Goal: Information Seeking & Learning: Learn about a topic

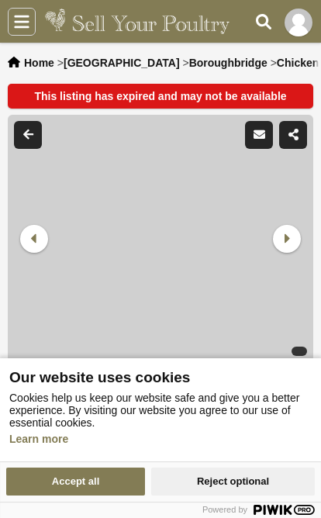
scroll to position [101, 0]
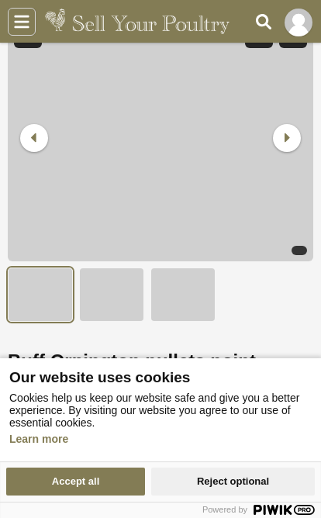
click at [103, 496] on button "Accept all" at bounding box center [75, 482] width 139 height 28
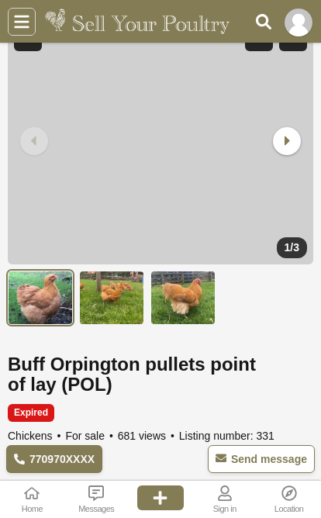
scroll to position [0, 0]
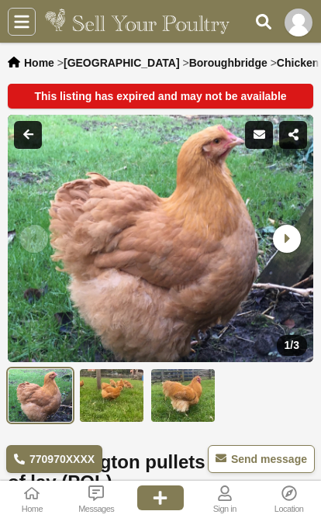
click at [85, 62] on span "[GEOGRAPHIC_DATA]" at bounding box center [122, 63] width 116 height 12
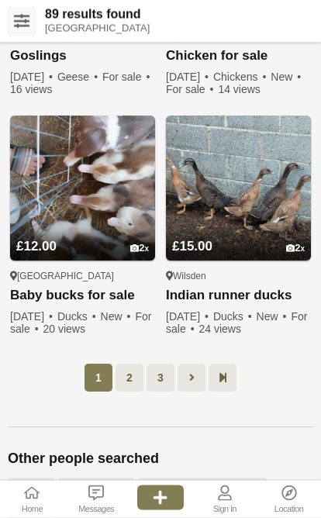
scroll to position [1785, 0]
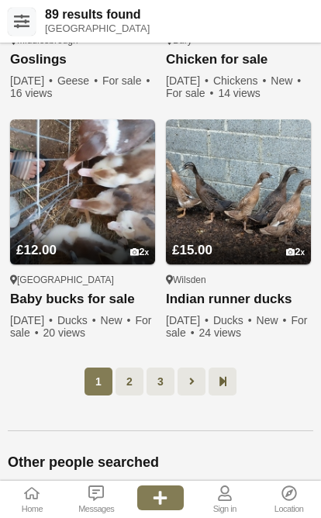
click at [125, 368] on link "2" at bounding box center [130, 382] width 28 height 28
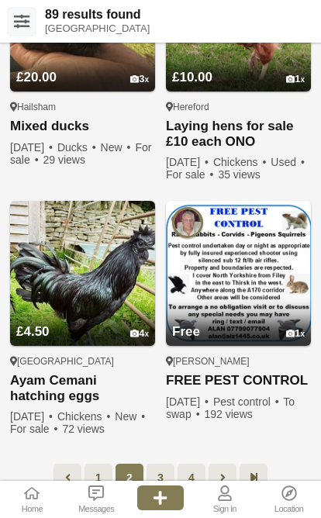
scroll to position [1748, 0]
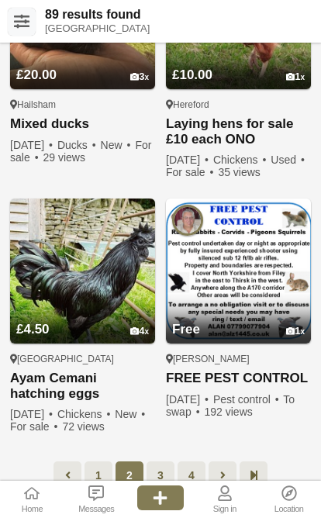
click at [161, 462] on link "3" at bounding box center [161, 476] width 28 height 28
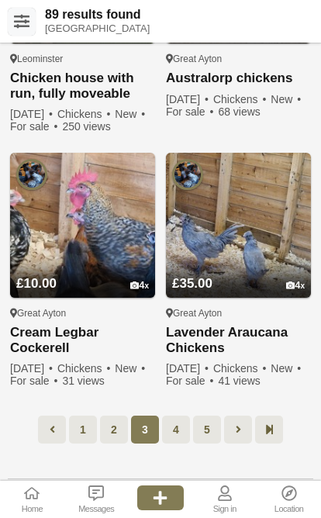
scroll to position [1770, 0]
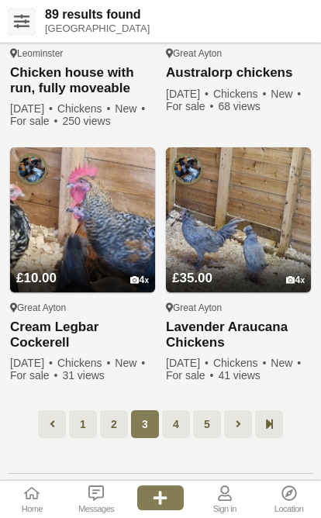
click at [185, 411] on link "4" at bounding box center [176, 425] width 28 height 28
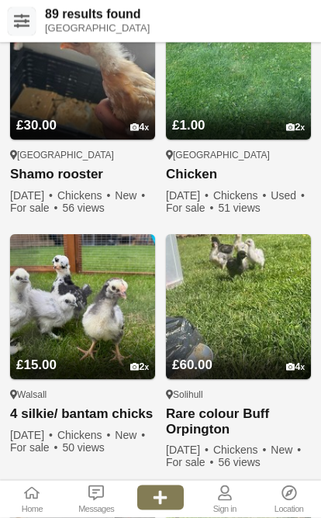
scroll to position [1176, 0]
click at [265, 328] on link "£60.00 4" at bounding box center [238, 353] width 145 height 51
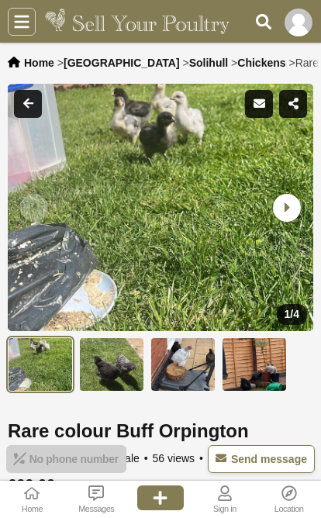
click at [192, 387] on img at bounding box center [183, 365] width 65 height 54
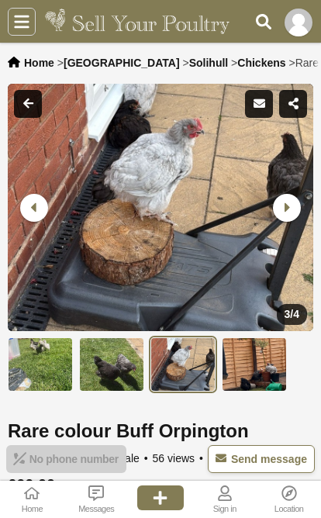
click at [267, 383] on img at bounding box center [254, 365] width 65 height 54
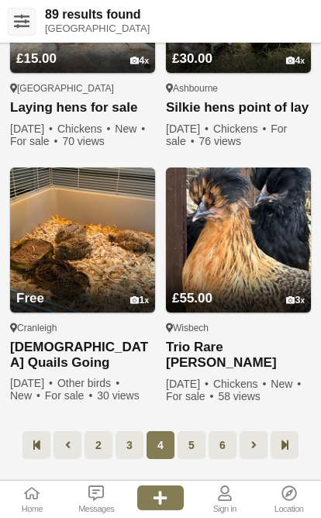
scroll to position [1738, 0]
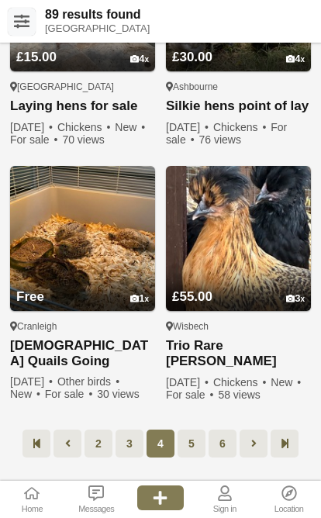
click at [195, 430] on link "5" at bounding box center [192, 444] width 28 height 28
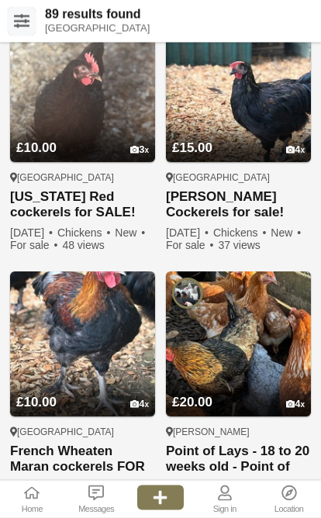
scroll to position [1645, 0]
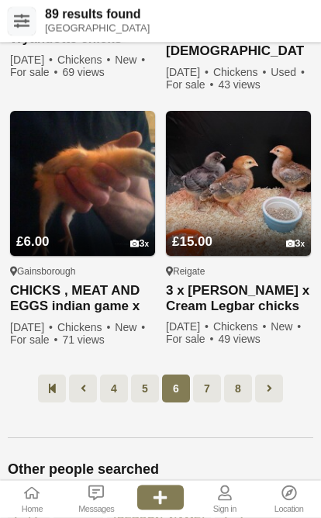
scroll to position [1832, 0]
click at [207, 375] on link "7" at bounding box center [207, 389] width 28 height 28
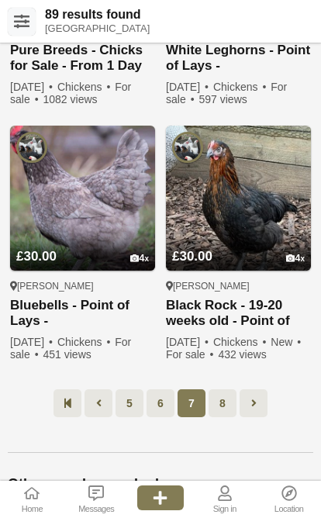
scroll to position [1793, 0]
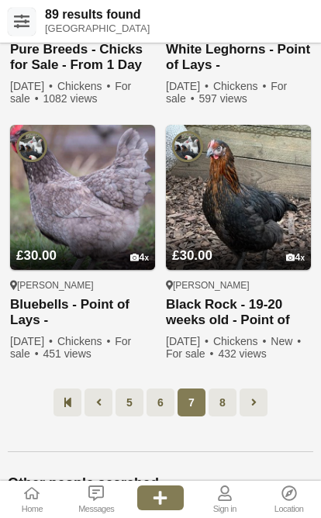
click at [234, 389] on link "8" at bounding box center [223, 403] width 28 height 28
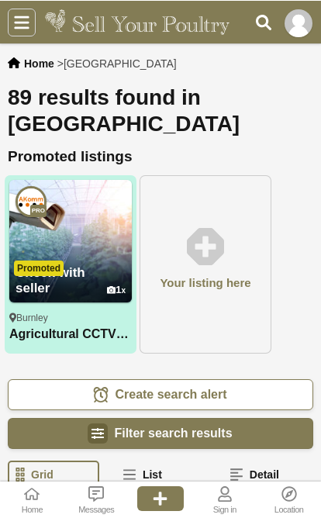
click at [270, 28] on icon at bounding box center [264, 22] width 16 height 16
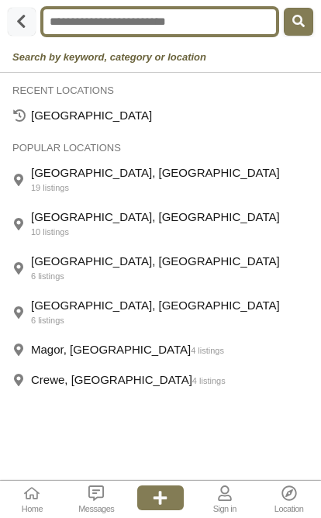
click at [217, 31] on input "text" at bounding box center [160, 22] width 236 height 28
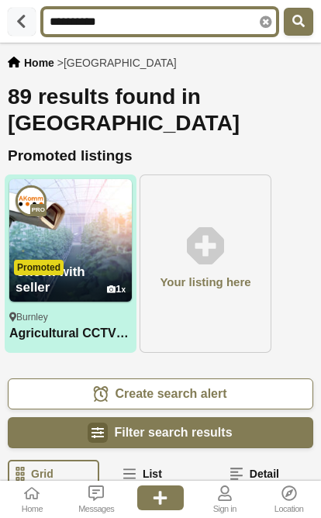
type input "*********"
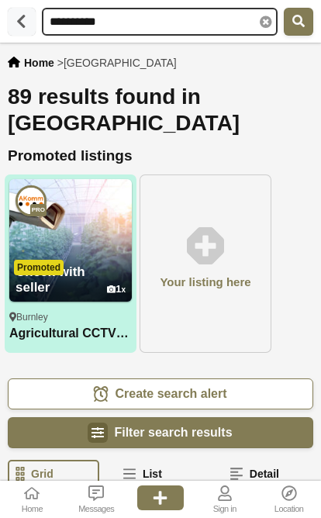
click at [298, 33] on button "submit" at bounding box center [298, 22] width 29 height 28
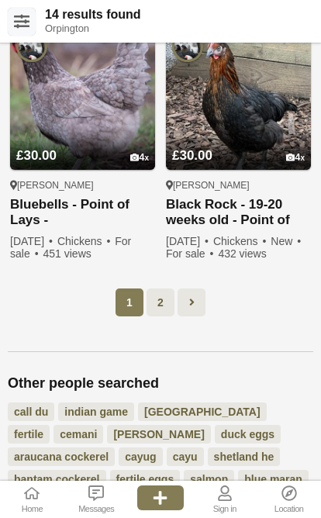
scroll to position [1647, 0]
